Goal: Communication & Community: Connect with others

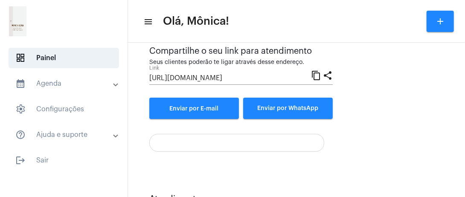
scroll to position [121, 0]
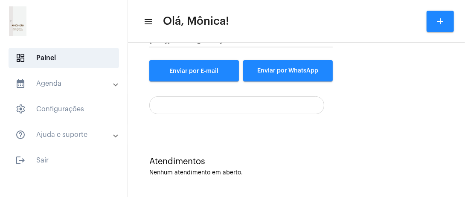
click at [145, 139] on div "Atendimentos Nenhum atendimento em aberto." at bounding box center [296, 162] width 329 height 62
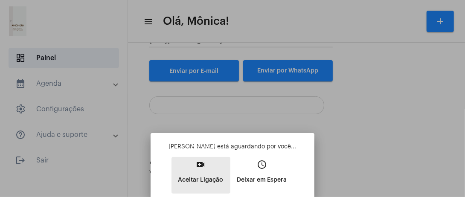
click at [201, 170] on mat-icon "video_call" at bounding box center [201, 165] width 10 height 10
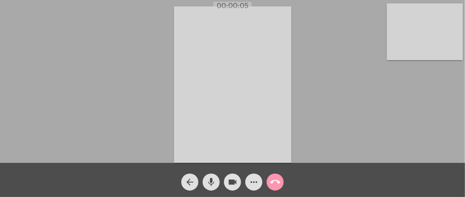
click at [232, 186] on mat-icon "videocam" at bounding box center [232, 182] width 10 height 10
click at [232, 186] on mat-icon "videocam_off" at bounding box center [232, 182] width 10 height 10
click at [109, 121] on div "Acessando Câmera e Microfone..." at bounding box center [232, 83] width 463 height 163
click at [450, 28] on video at bounding box center [425, 31] width 76 height 57
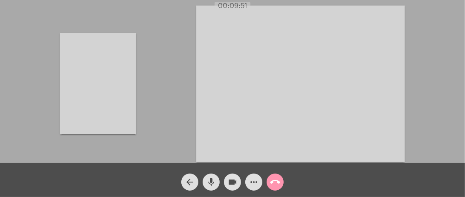
click at [102, 99] on video at bounding box center [98, 83] width 76 height 101
